Goal: Task Accomplishment & Management: Complete application form

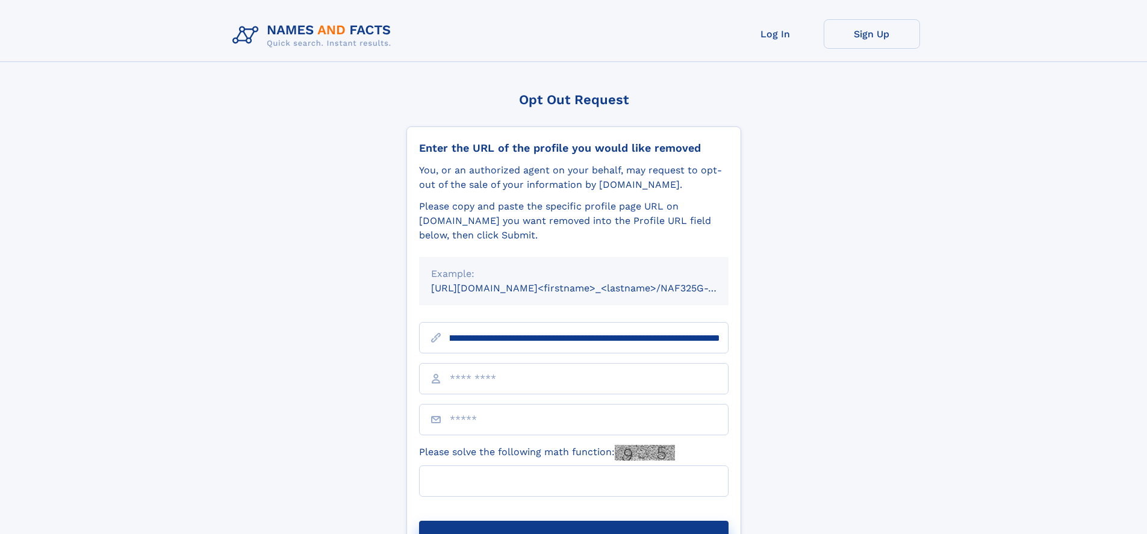
scroll to position [0, 170]
type input "**********"
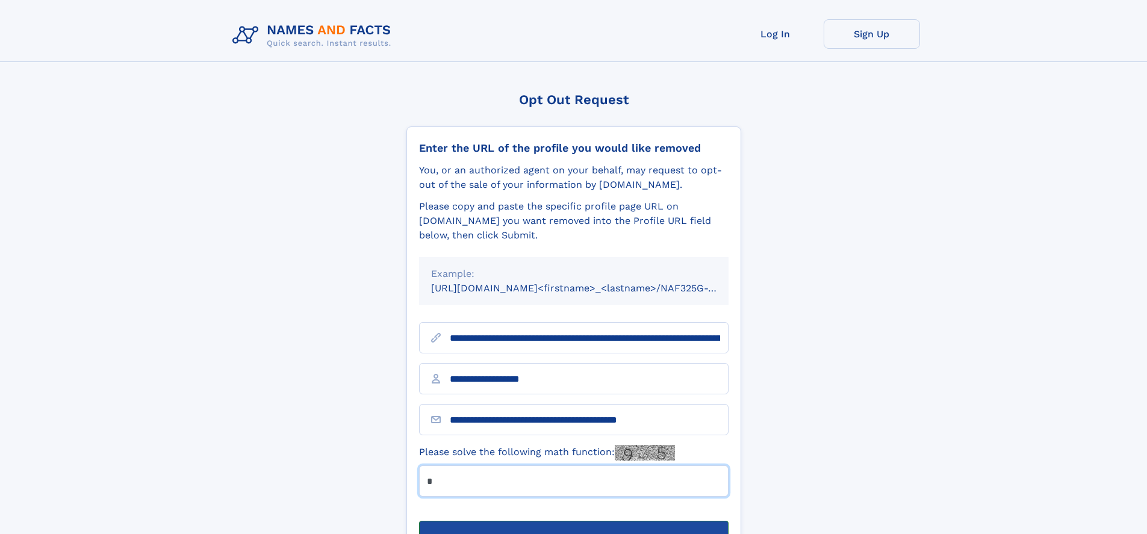
type input "*"
click at [573, 521] on button "Submit Opt Out Request" at bounding box center [573, 540] width 309 height 39
